Goal: Transaction & Acquisition: Purchase product/service

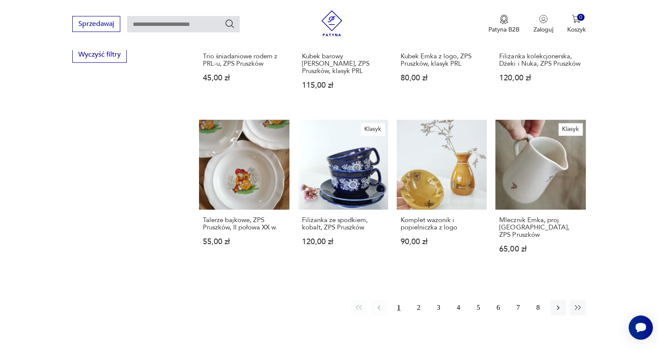
scroll to position [595, 0]
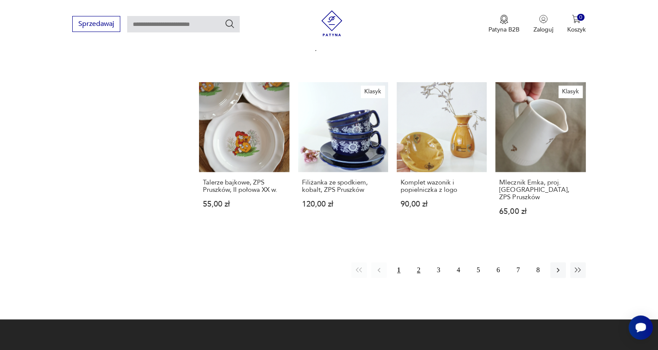
click at [412, 262] on button "2" at bounding box center [419, 270] width 16 height 16
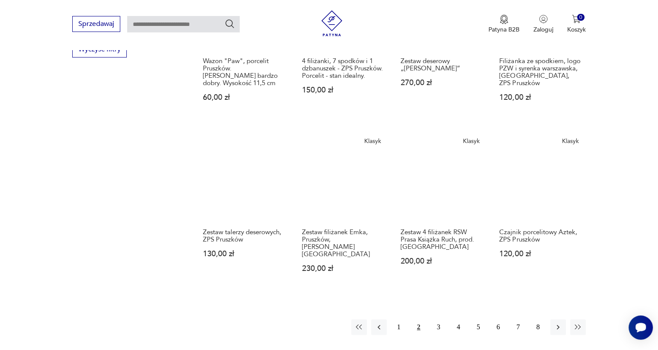
scroll to position [692, 0]
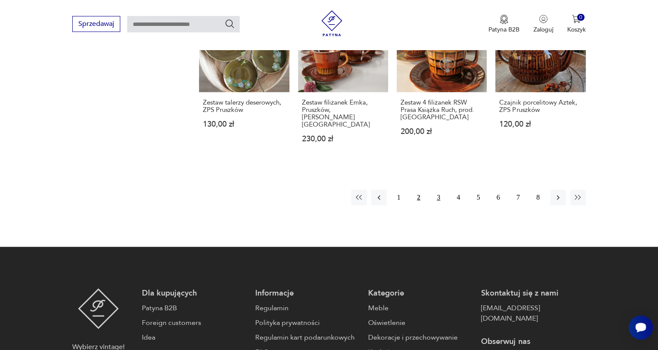
click at [438, 190] on button "3" at bounding box center [439, 198] width 16 height 16
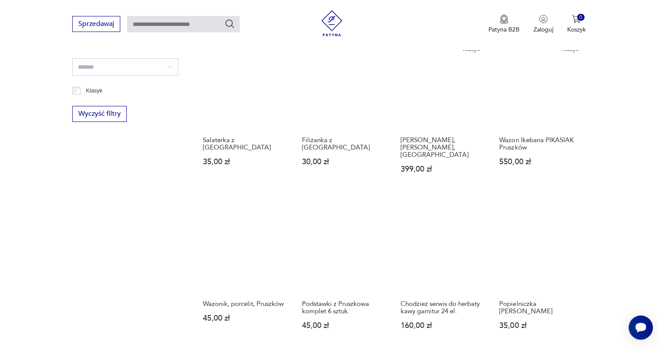
scroll to position [595, 0]
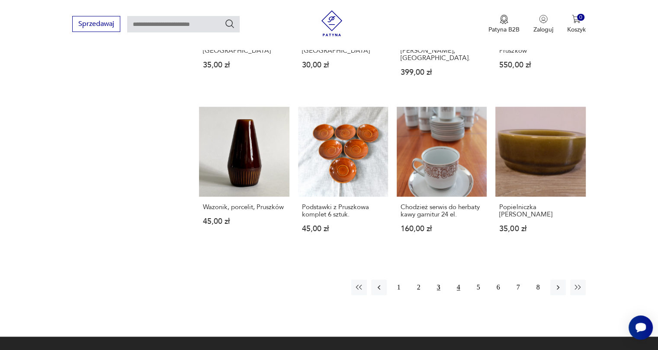
click at [460, 280] on button "4" at bounding box center [459, 288] width 16 height 16
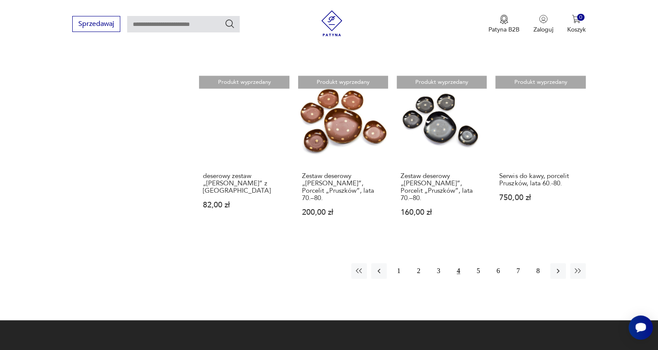
scroll to position [649, 0]
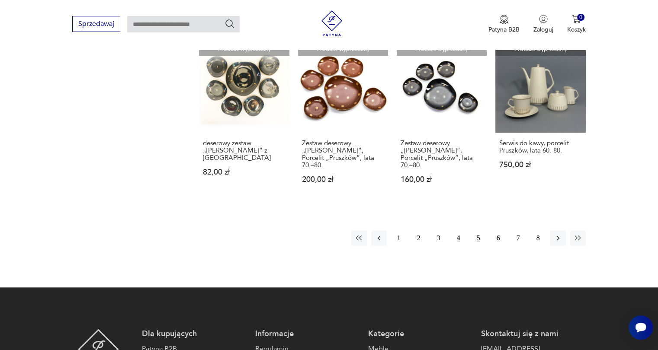
click at [475, 230] on button "5" at bounding box center [478, 238] width 16 height 16
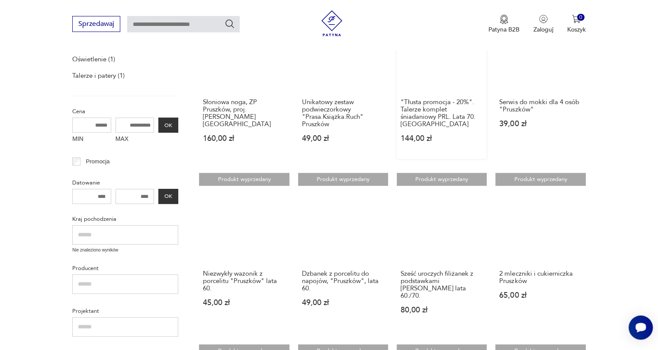
scroll to position [249, 0]
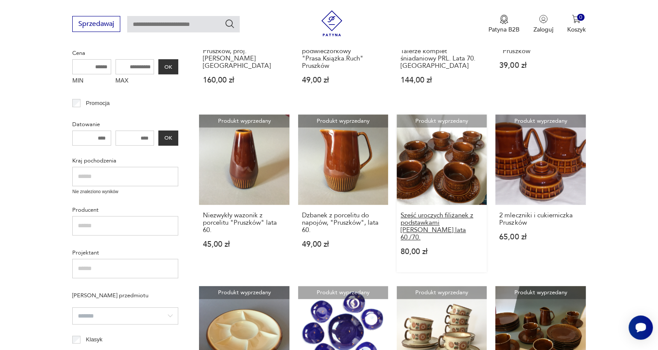
click at [449, 224] on h3 "Sześć uroczych filiżanek z podstawkami [PERSON_NAME] lata 60./70." at bounding box center [441, 226] width 82 height 29
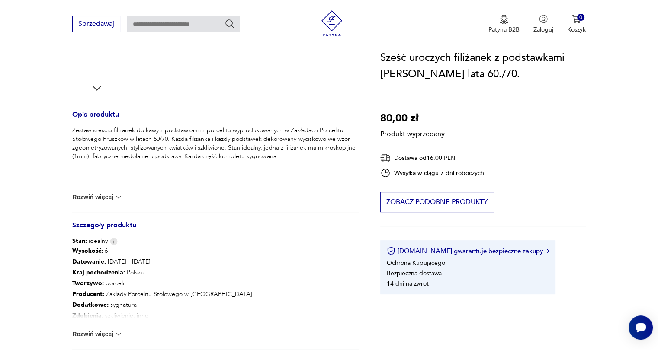
scroll to position [346, 0]
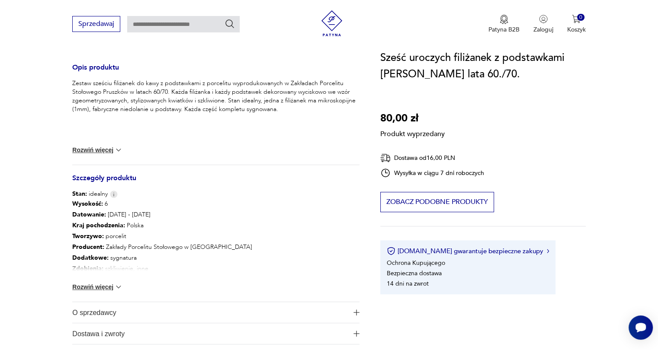
click at [90, 290] on button "Rozwiń więcej" at bounding box center [97, 287] width 50 height 9
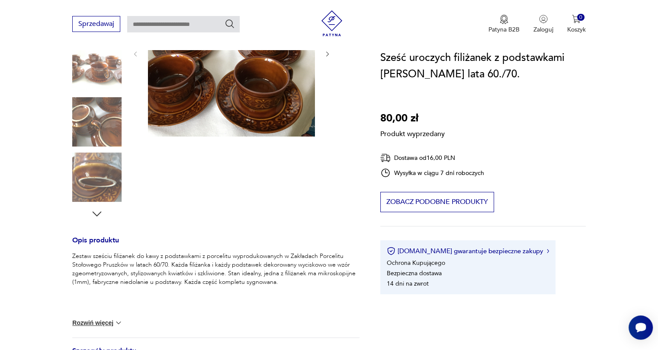
scroll to position [43, 0]
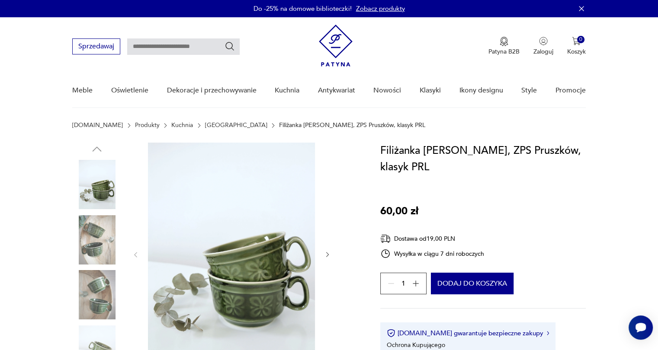
click at [110, 235] on img at bounding box center [96, 239] width 49 height 49
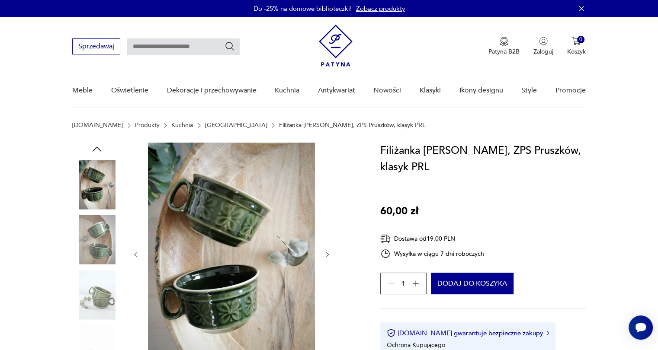
scroll to position [216, 0]
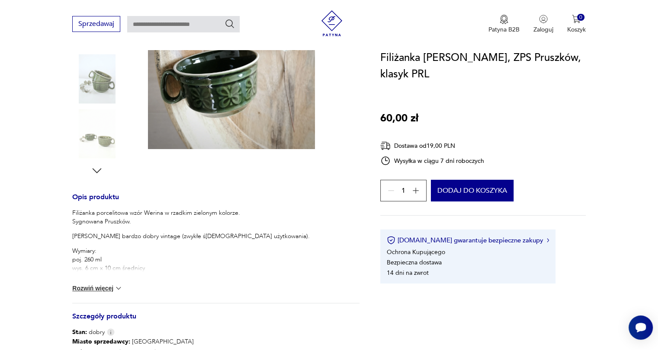
click at [100, 284] on button "Rozwiń więcej" at bounding box center [97, 288] width 50 height 9
drag, startPoint x: 73, startPoint y: 260, endPoint x: 163, endPoint y: 262, distance: 90.4
click at [157, 262] on p "Wymiary: poj. 260 ml wys. 6 cm x 10 cm średnicy" at bounding box center [190, 260] width 237 height 26
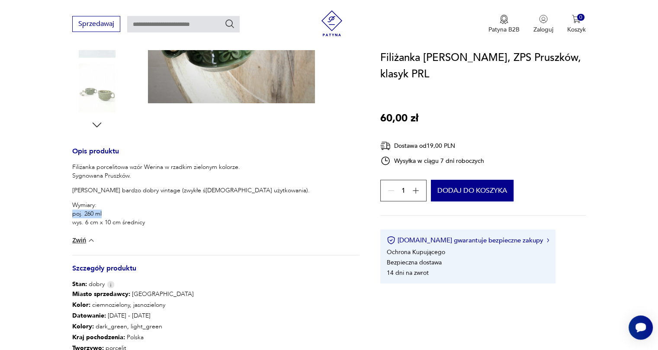
scroll to position [476, 0]
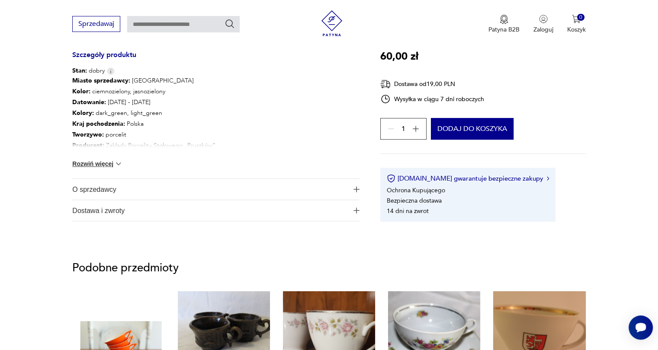
click at [116, 162] on img at bounding box center [118, 164] width 9 height 9
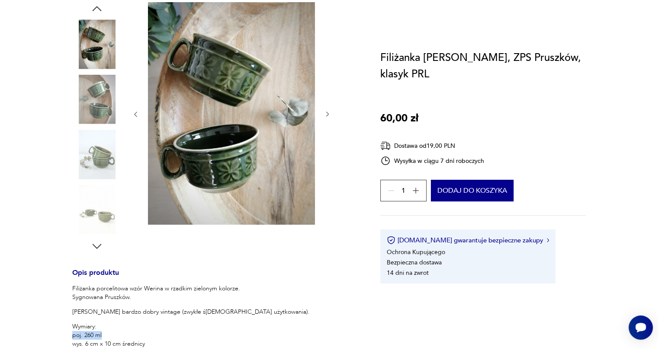
scroll to position [0, 0]
